Goal: Task Accomplishment & Management: Complete application form

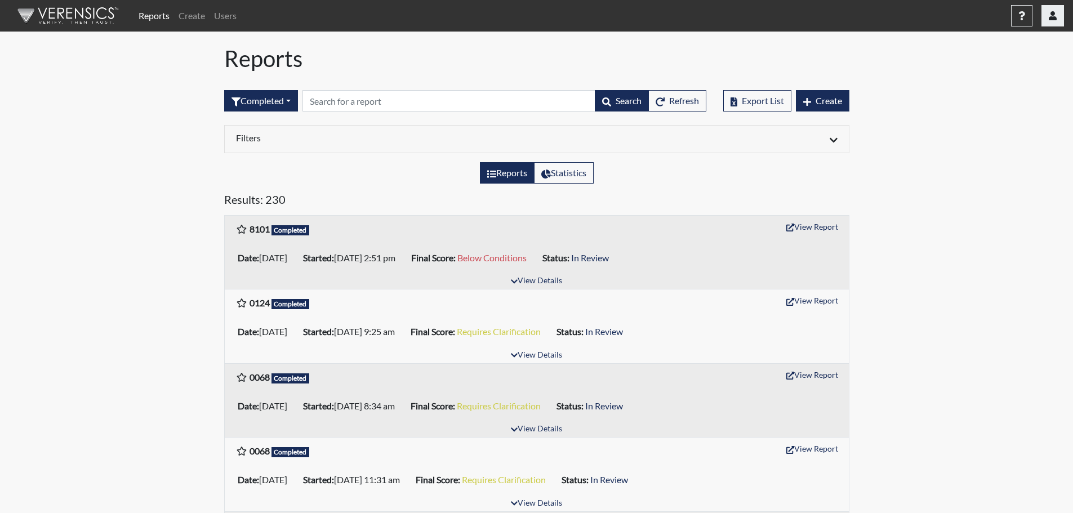
click at [1046, 21] on button "button" at bounding box center [1053, 15] width 23 height 21
drag, startPoint x: 137, startPoint y: 48, endPoint x: 92, endPoint y: 166, distance: 126.1
click at [680, 177] on div "Reports Statistics" at bounding box center [537, 177] width 642 height 30
click at [221, 11] on link "Users" at bounding box center [226, 16] width 32 height 23
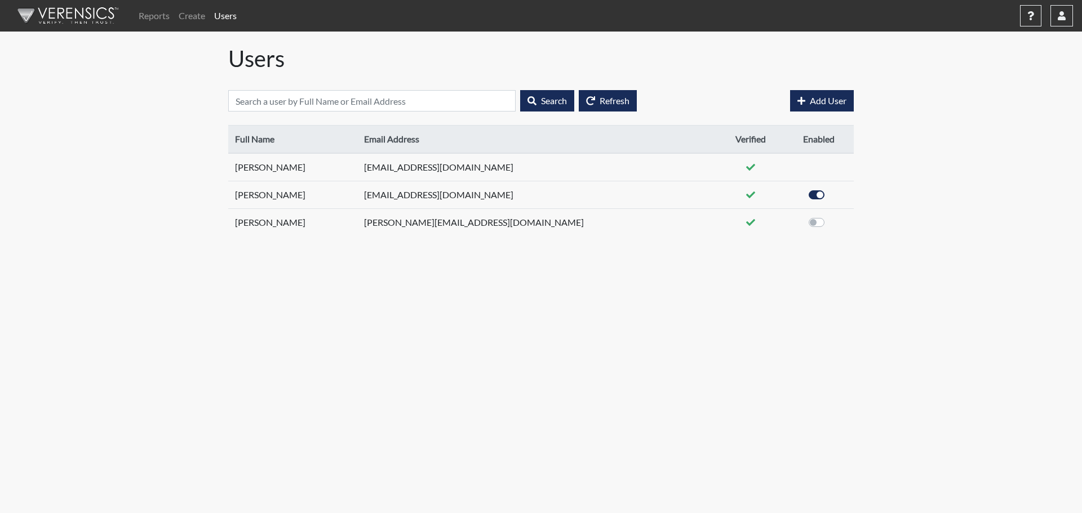
click at [414, 305] on body "Reports Create Users Help Center × Verensics Best Practices How to successfully…" at bounding box center [541, 256] width 1082 height 513
click at [158, 20] on link "Reports" at bounding box center [154, 16] width 40 height 23
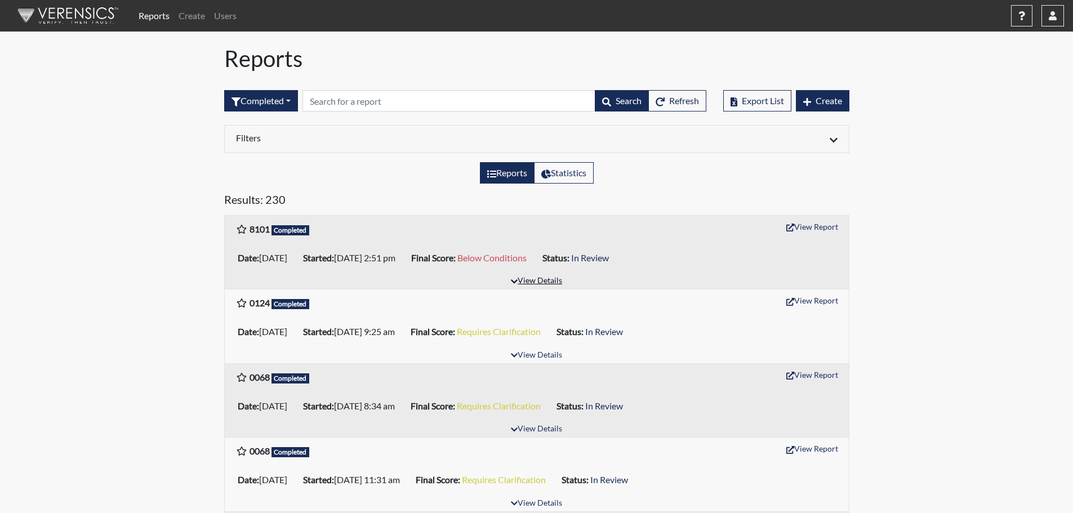
click at [542, 275] on button "View Details" at bounding box center [536, 281] width 61 height 15
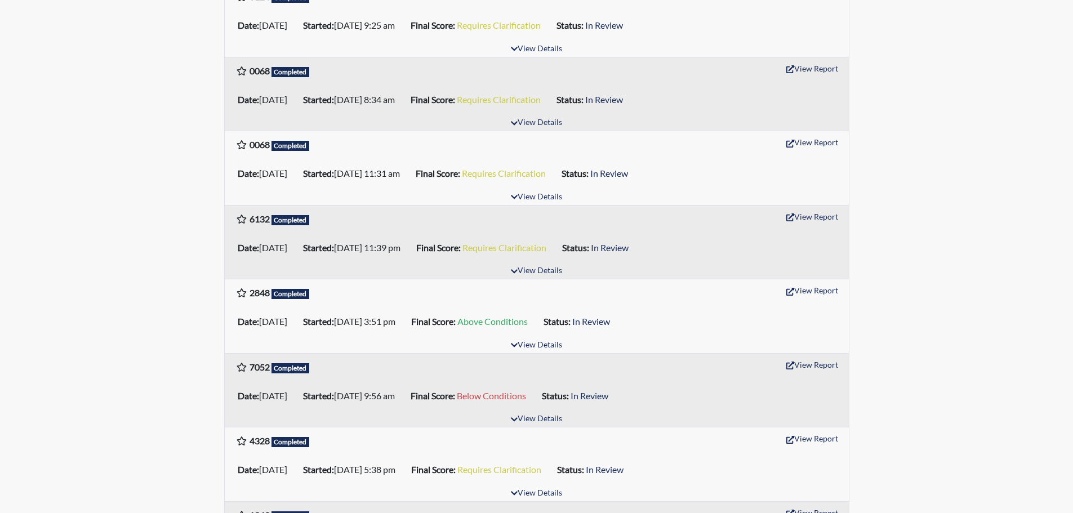
scroll to position [451, 0]
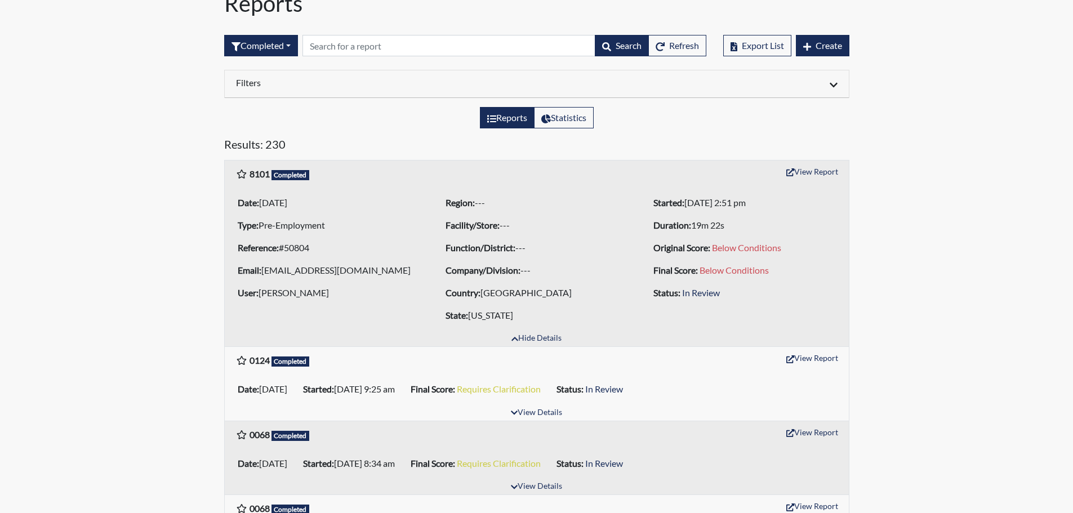
scroll to position [0, 0]
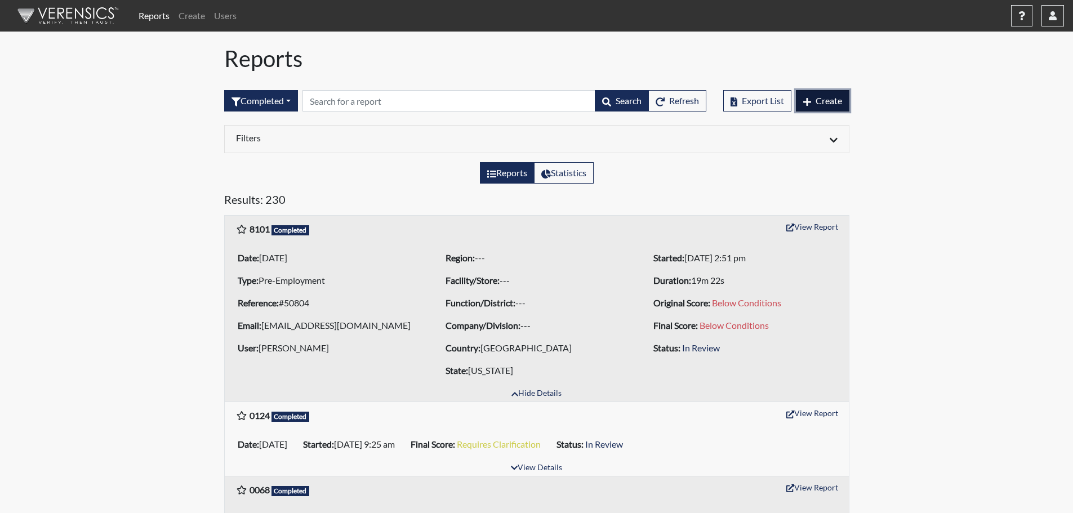
click at [811, 104] on button "Create" at bounding box center [823, 100] width 54 height 21
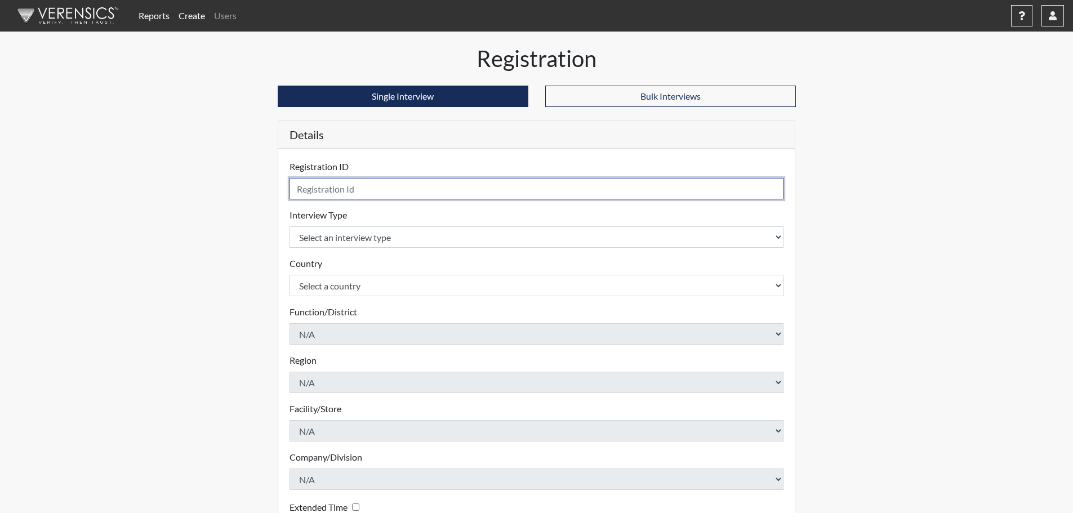
click at [419, 196] on input "text" at bounding box center [537, 188] width 495 height 21
type input "6221"
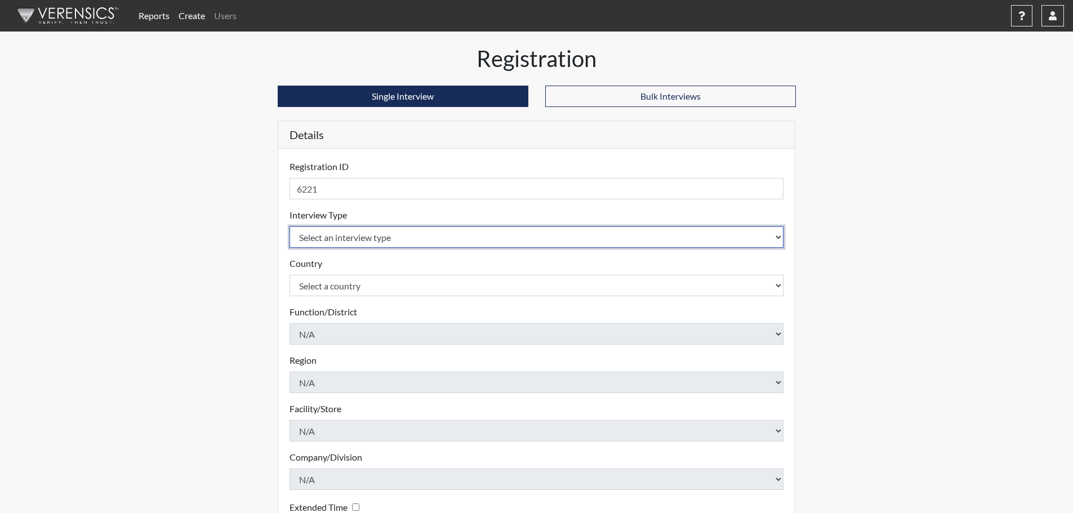
click at [329, 240] on select "Select an interview type Pre-Employment" at bounding box center [537, 237] width 495 height 21
select select "c2470aee-a530-11ea-a930-026c882af335"
click at [290, 227] on select "Select an interview type Pre-Employment" at bounding box center [537, 237] width 495 height 21
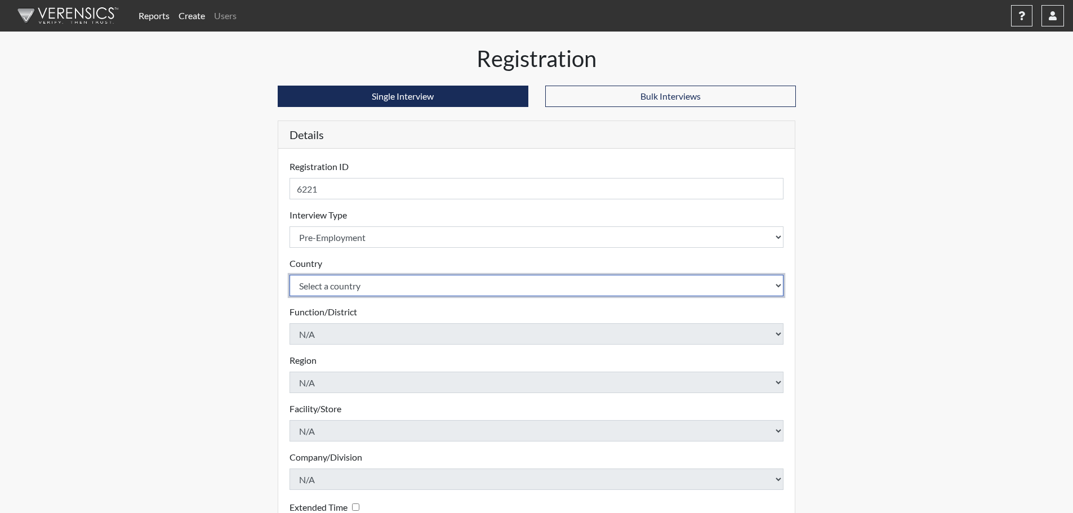
click at [332, 292] on select "Select a country [GEOGRAPHIC_DATA] [GEOGRAPHIC_DATA]" at bounding box center [537, 285] width 495 height 21
select select "united-states-of-[GEOGRAPHIC_DATA]"
click at [290, 275] on select "Select a country [GEOGRAPHIC_DATA] [GEOGRAPHIC_DATA]" at bounding box center [537, 285] width 495 height 21
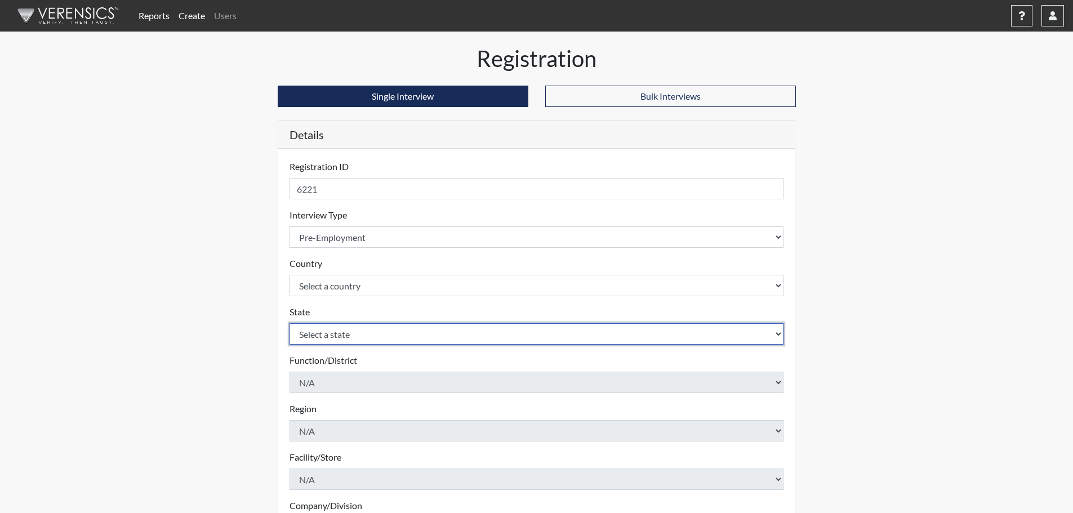
click at [327, 335] on select "Select a state [US_STATE] [US_STATE] [US_STATE] [US_STATE] [US_STATE] [US_STATE…" at bounding box center [537, 333] width 495 height 21
click at [342, 331] on select "Select a state [US_STATE] [US_STATE] [US_STATE] [US_STATE] [US_STATE] [US_STATE…" at bounding box center [537, 333] width 495 height 21
select select "NY"
click at [290, 323] on select "Select a state [US_STATE] [US_STATE] [US_STATE] [US_STATE] [US_STATE] [US_STATE…" at bounding box center [537, 333] width 495 height 21
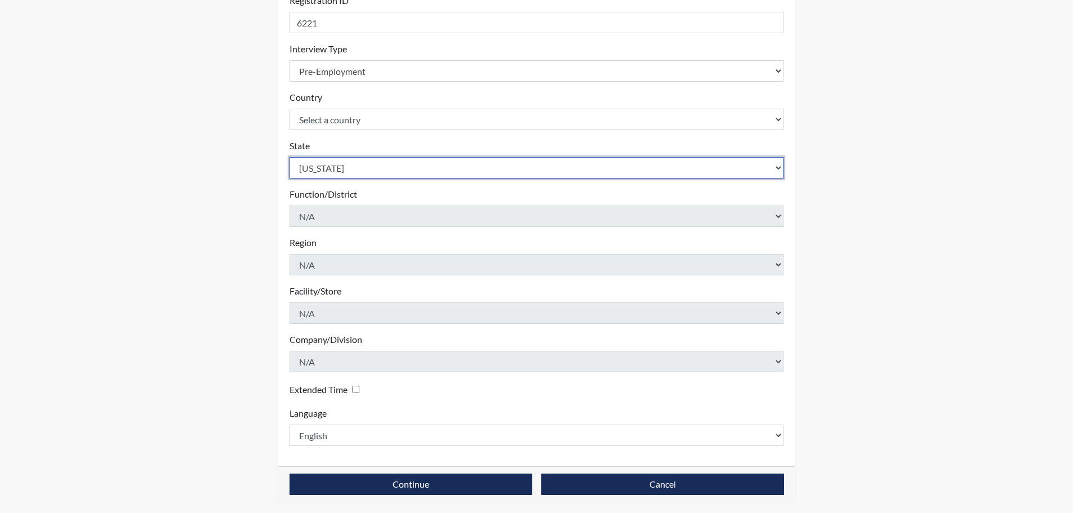
scroll to position [169, 0]
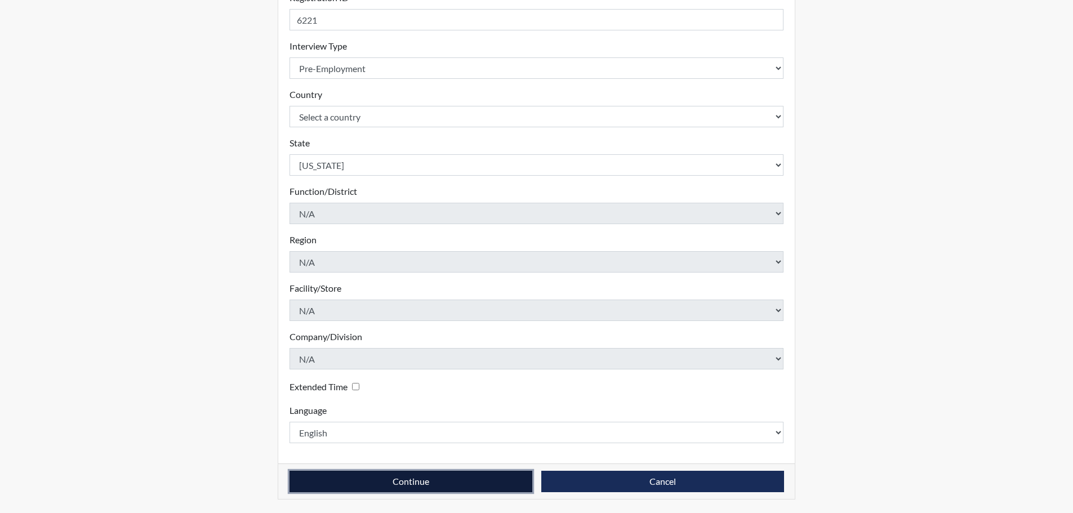
click at [498, 487] on button "Continue" at bounding box center [411, 481] width 243 height 21
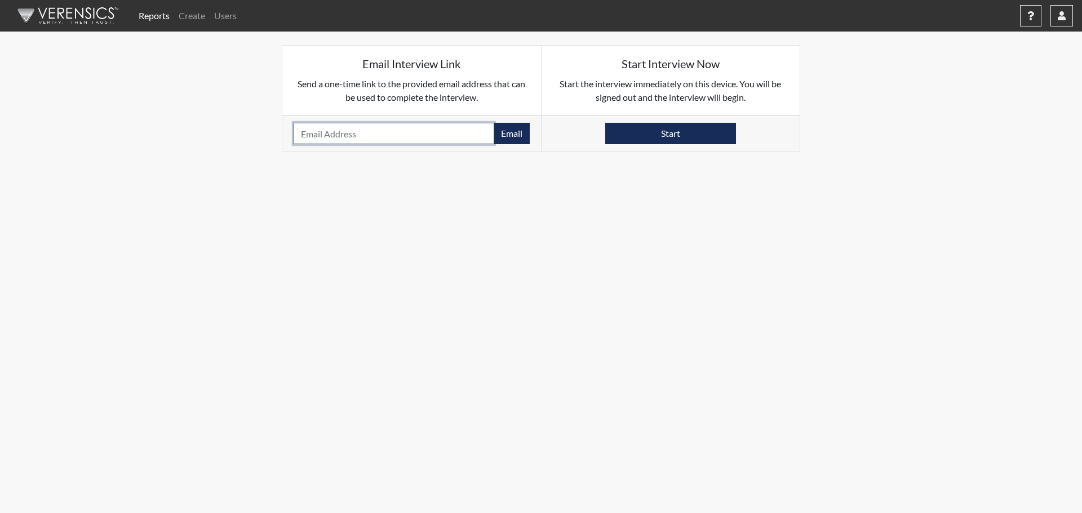
click at [331, 139] on input "email" at bounding box center [394, 133] width 201 height 21
paste input "[EMAIL_ADDRESS][DOMAIN_NAME]"
type input "[EMAIL_ADDRESS][DOMAIN_NAME]"
click at [514, 136] on button "Email" at bounding box center [512, 133] width 36 height 21
